Goal: Task Accomplishment & Management: Manage account settings

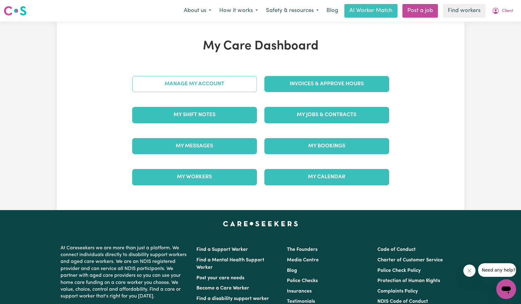
click at [220, 86] on link "Manage My Account" at bounding box center [194, 84] width 125 height 16
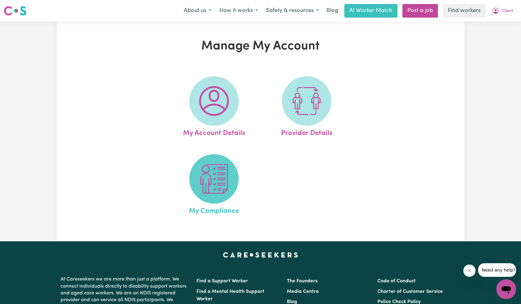
click at [218, 170] on img at bounding box center [214, 179] width 30 height 30
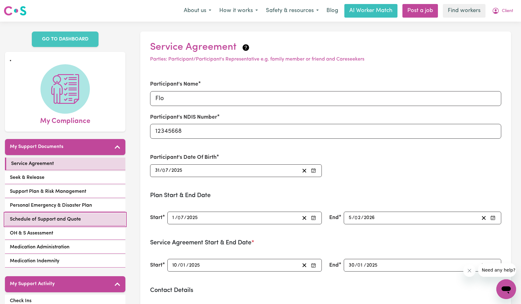
click at [90, 223] on link "Schedule of Support and Quote" at bounding box center [65, 219] width 120 height 13
